Goal: Check status

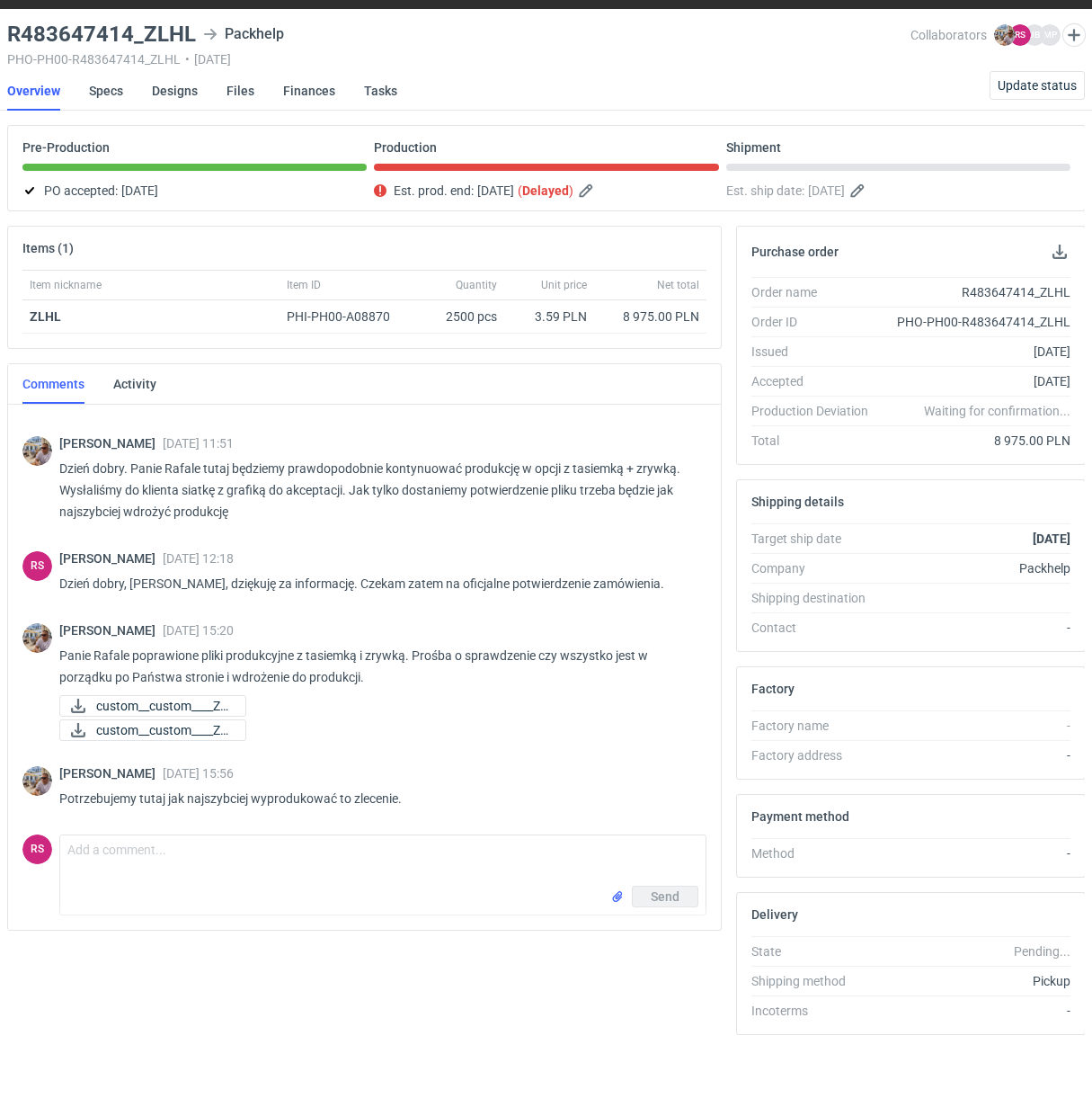
scroll to position [1328, 0]
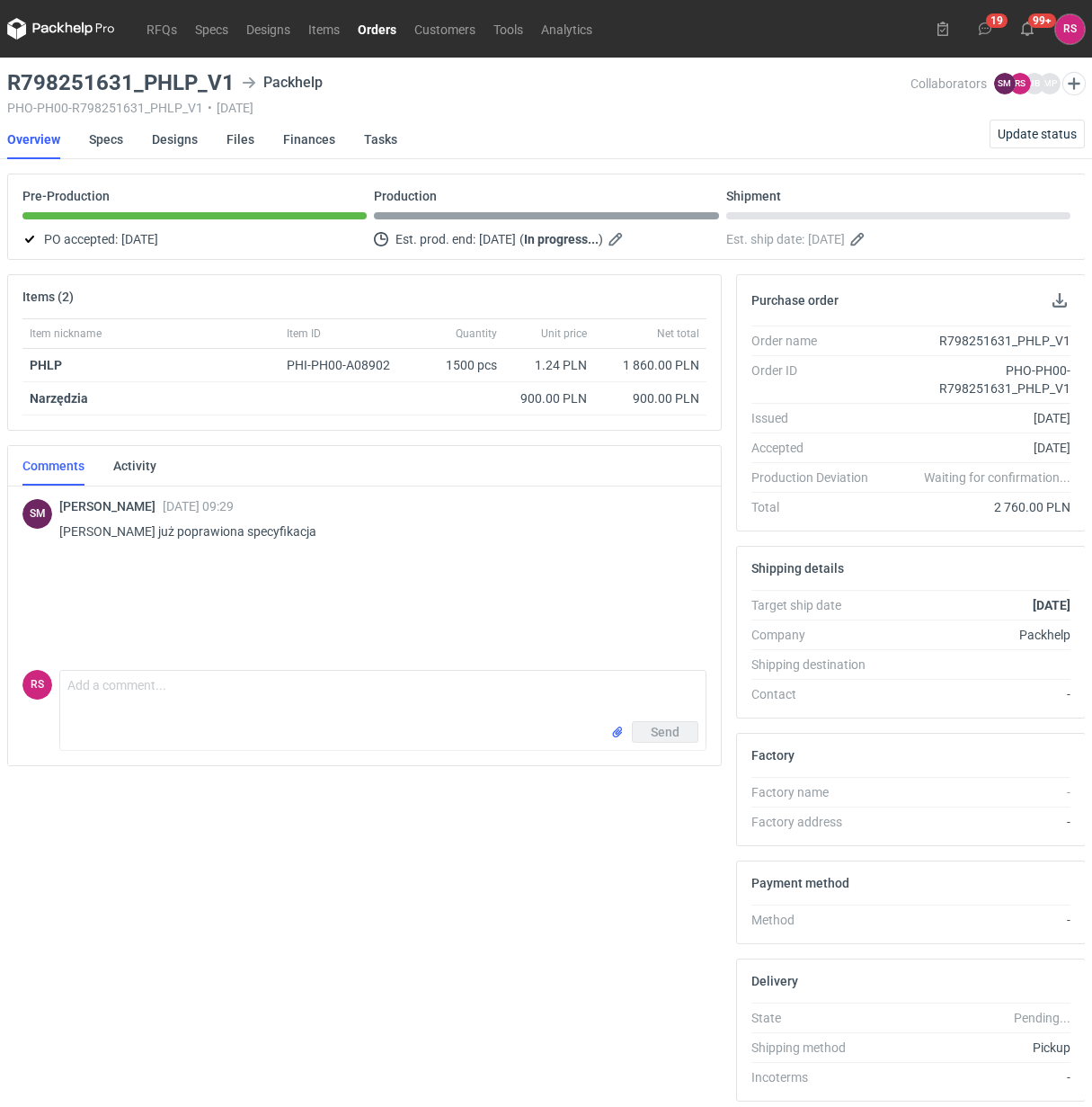
click at [379, 32] on link "Orders" at bounding box center [377, 29] width 56 height 21
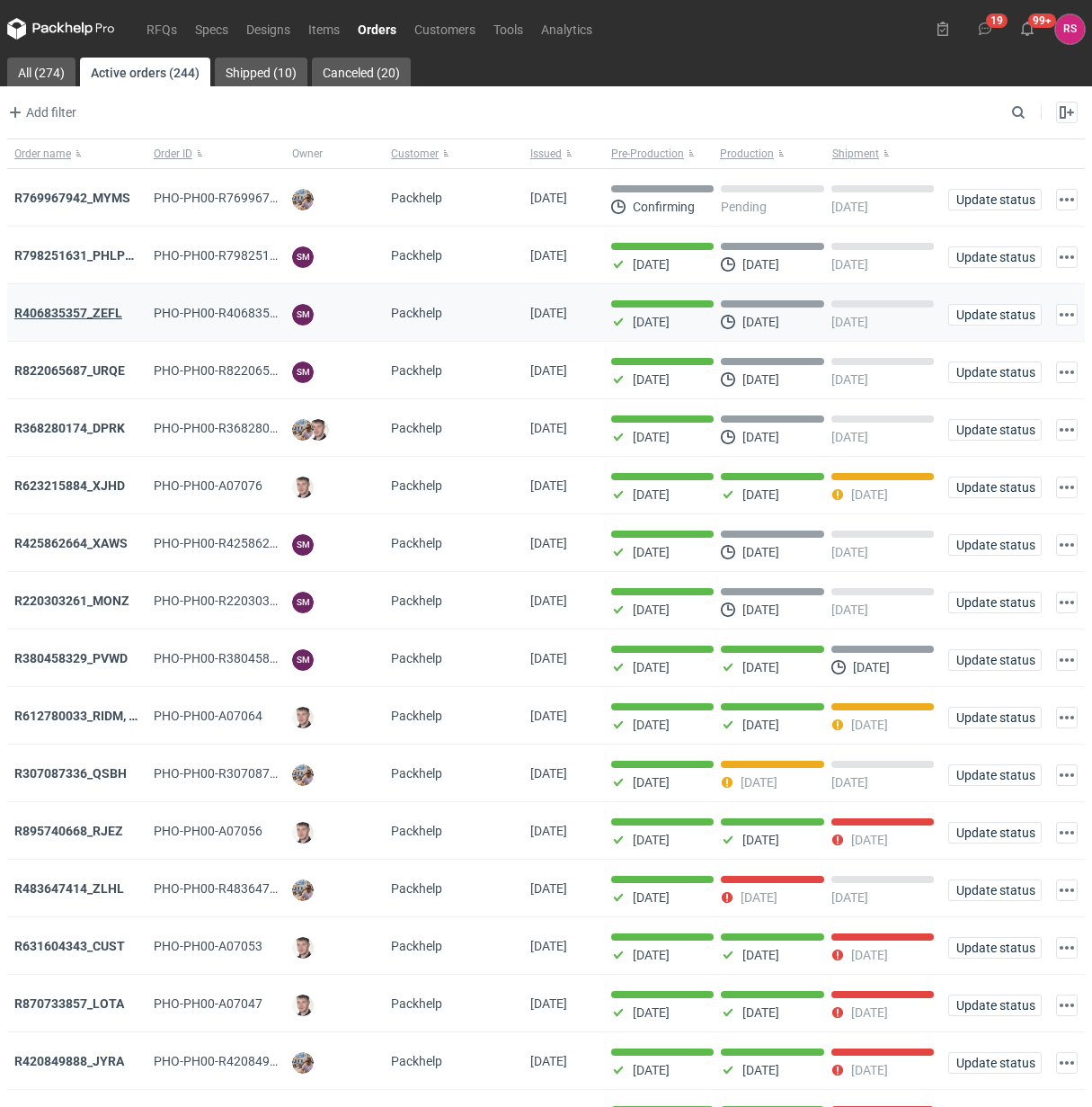
click at [90, 316] on strong "R406835357_ZEFL" at bounding box center [68, 313] width 107 height 15
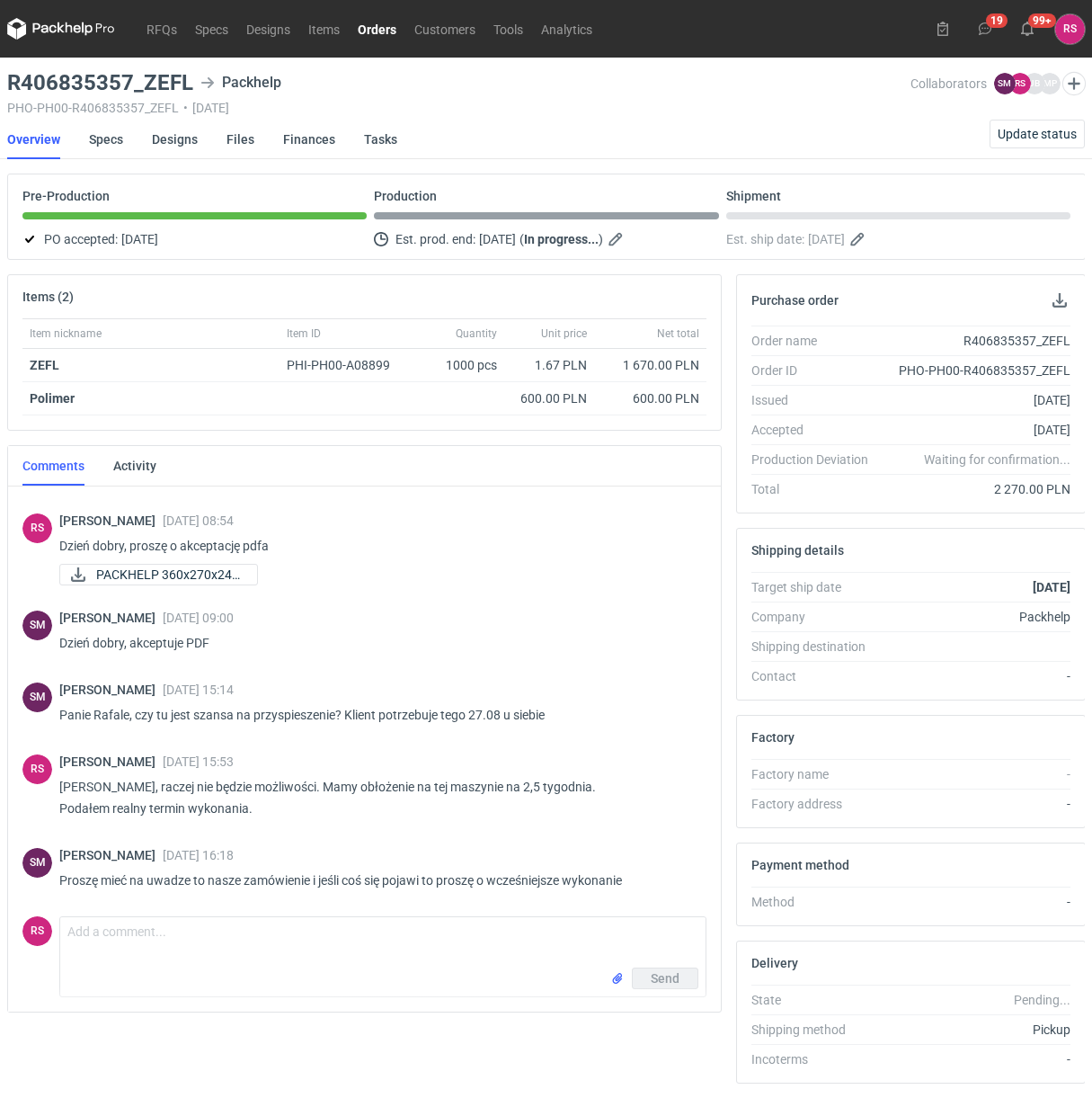
scroll to position [56, 0]
click at [375, 24] on link "Orders" at bounding box center [377, 29] width 56 height 21
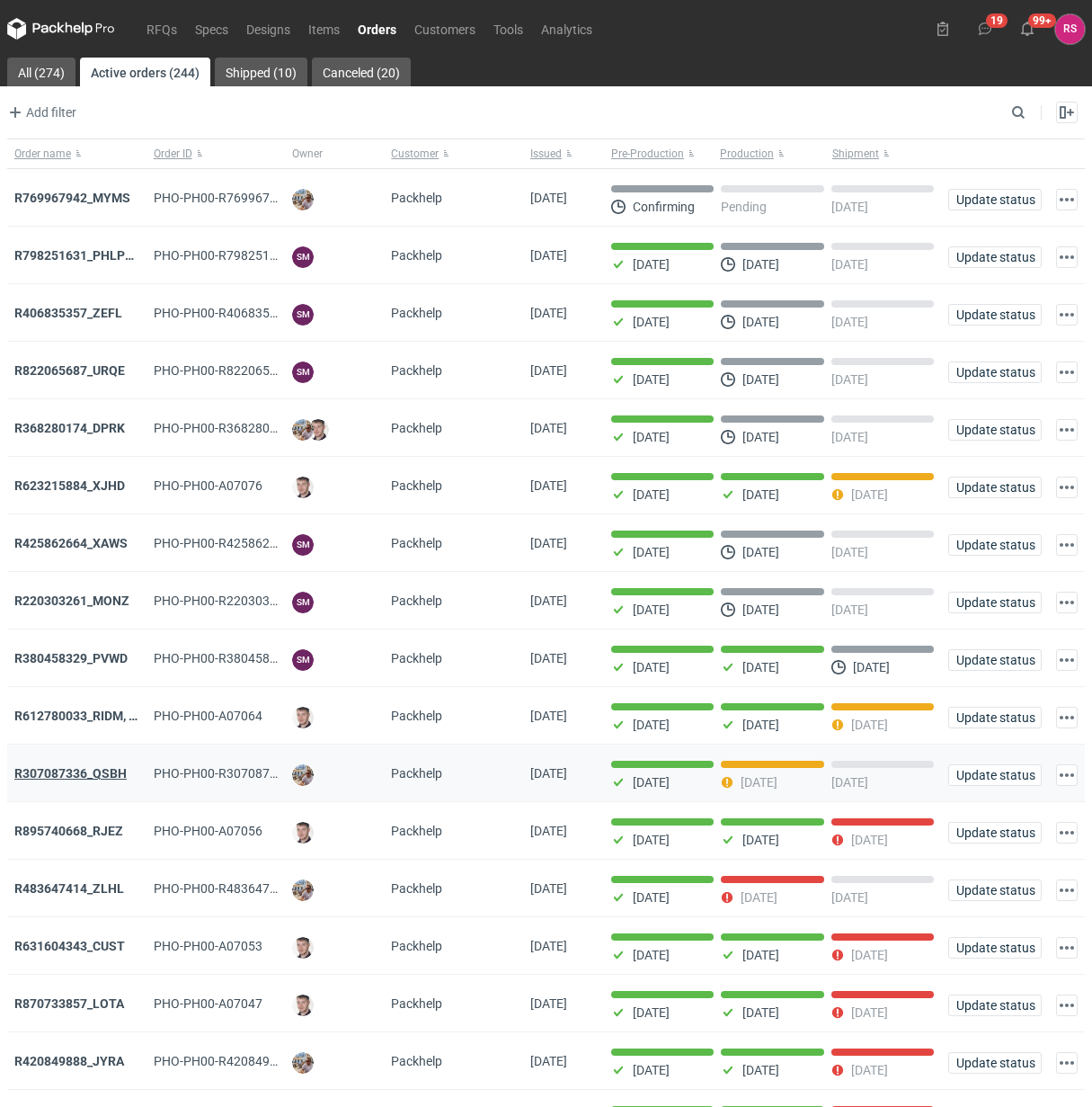
click at [90, 773] on strong "R307087336_QSBH" at bounding box center [71, 773] width 112 height 15
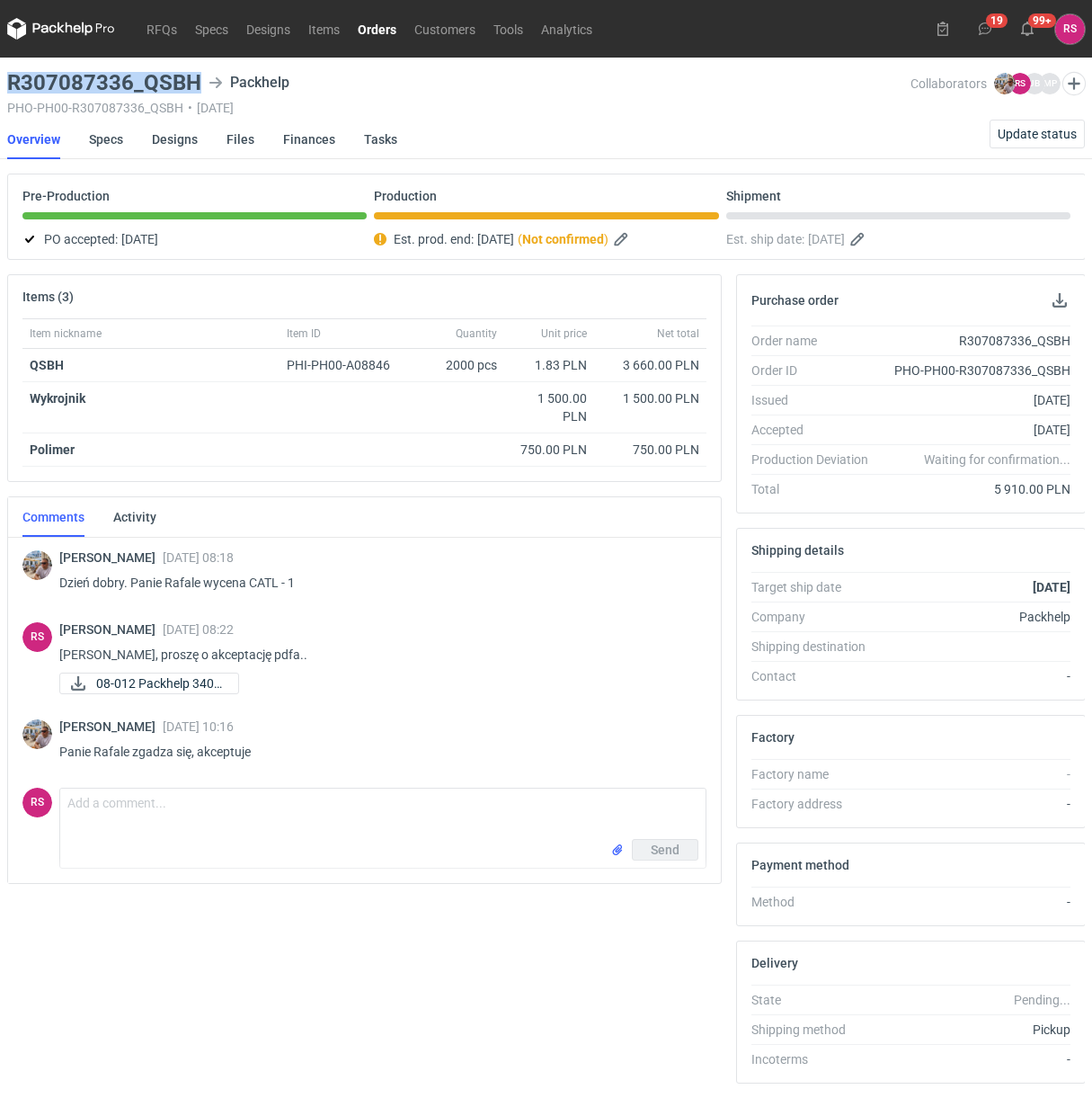
drag, startPoint x: 194, startPoint y: 81, endPoint x: 6, endPoint y: 77, distance: 188.0
click at [7, 77] on h3 "R307087336_QSBH" at bounding box center [104, 82] width 195 height 21
copy h3 "R307087336_QSBH"
